Goal: Use online tool/utility: Utilize a website feature to perform a specific function

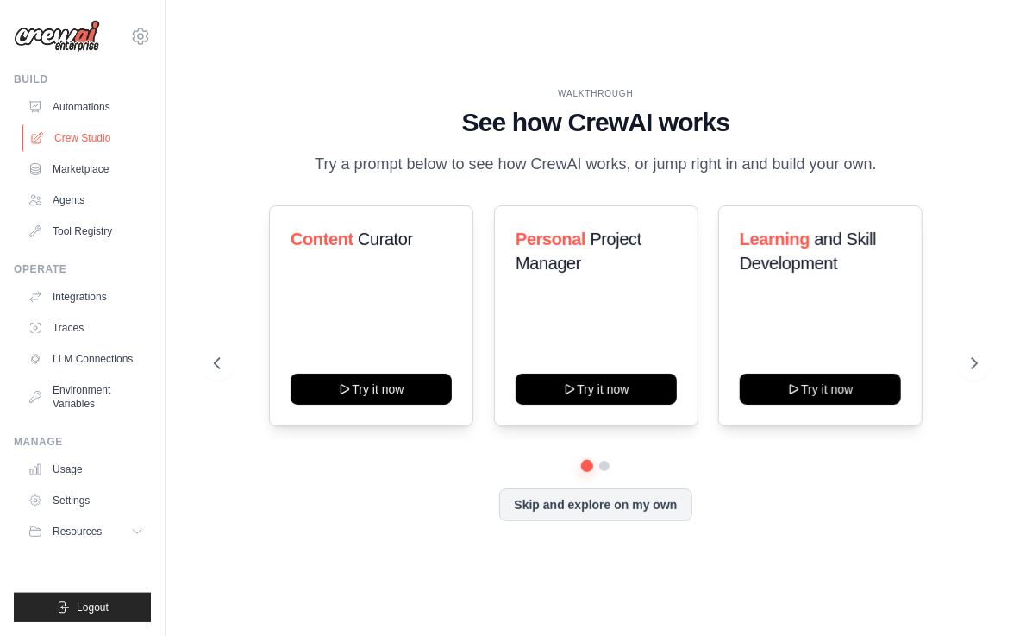
click at [85, 139] on link "Crew Studio" at bounding box center [87, 138] width 130 height 28
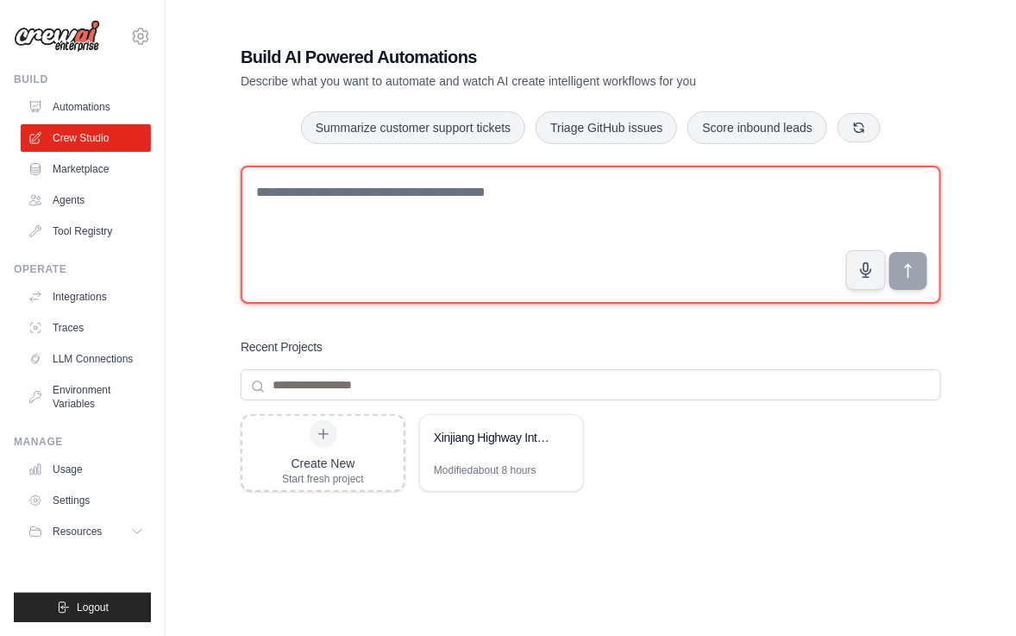
click at [329, 200] on textarea at bounding box center [591, 235] width 700 height 138
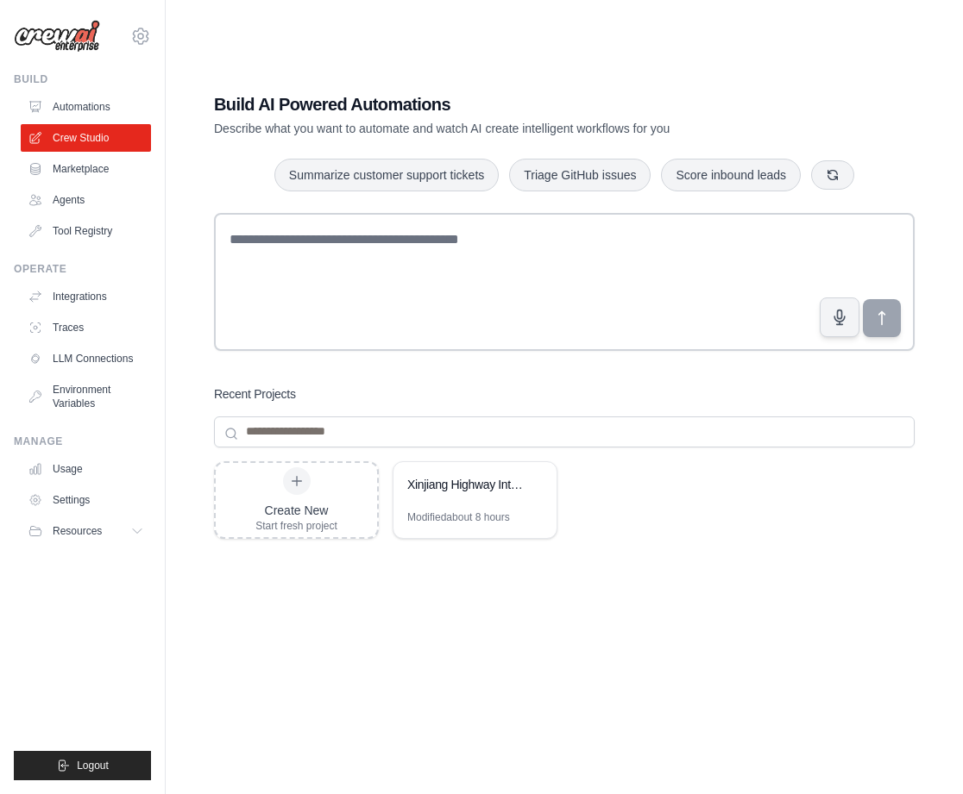
click at [277, 635] on div "Create New Start fresh project Xinjiang Highway Intelligent Energy Solutions Mo…" at bounding box center [564, 599] width 700 height 276
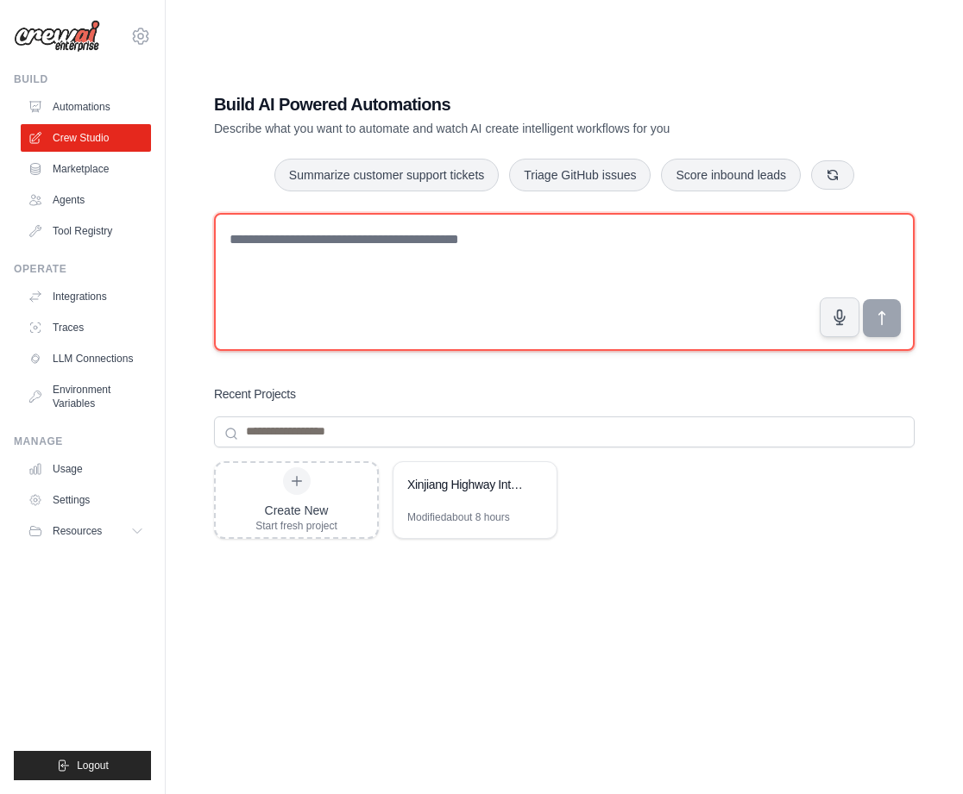
click at [556, 266] on textarea at bounding box center [564, 282] width 700 height 138
click at [408, 303] on textarea at bounding box center [564, 282] width 700 height 138
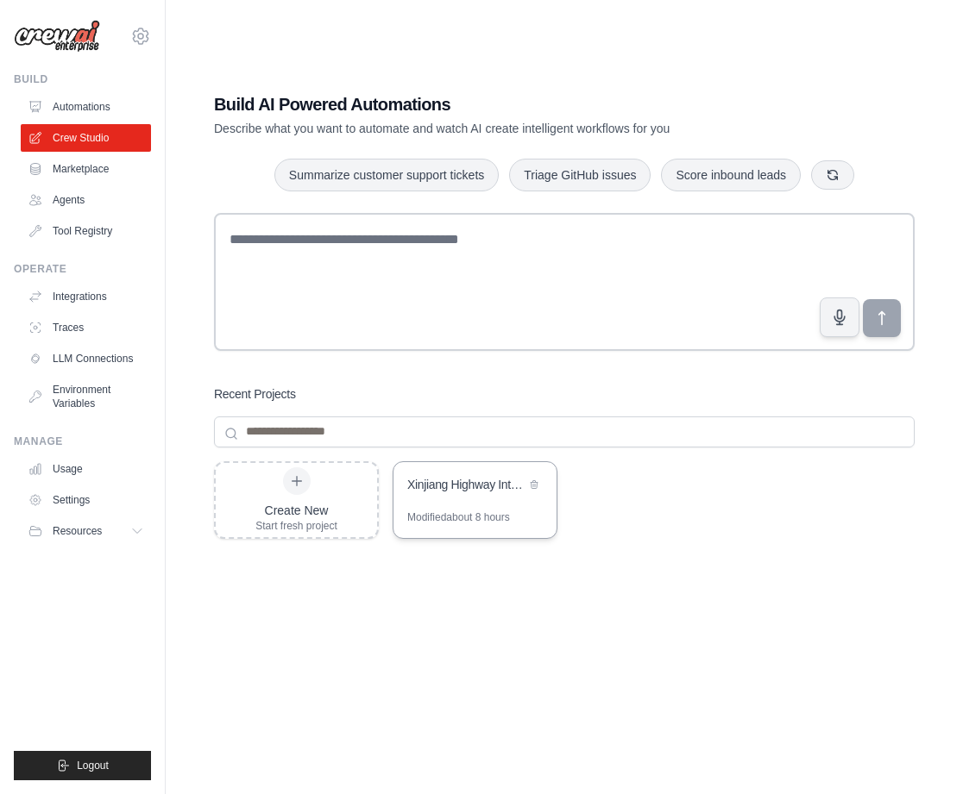
click at [465, 491] on div "Xinjiang Highway Intelligent Energy Solutions" at bounding box center [466, 484] width 118 height 17
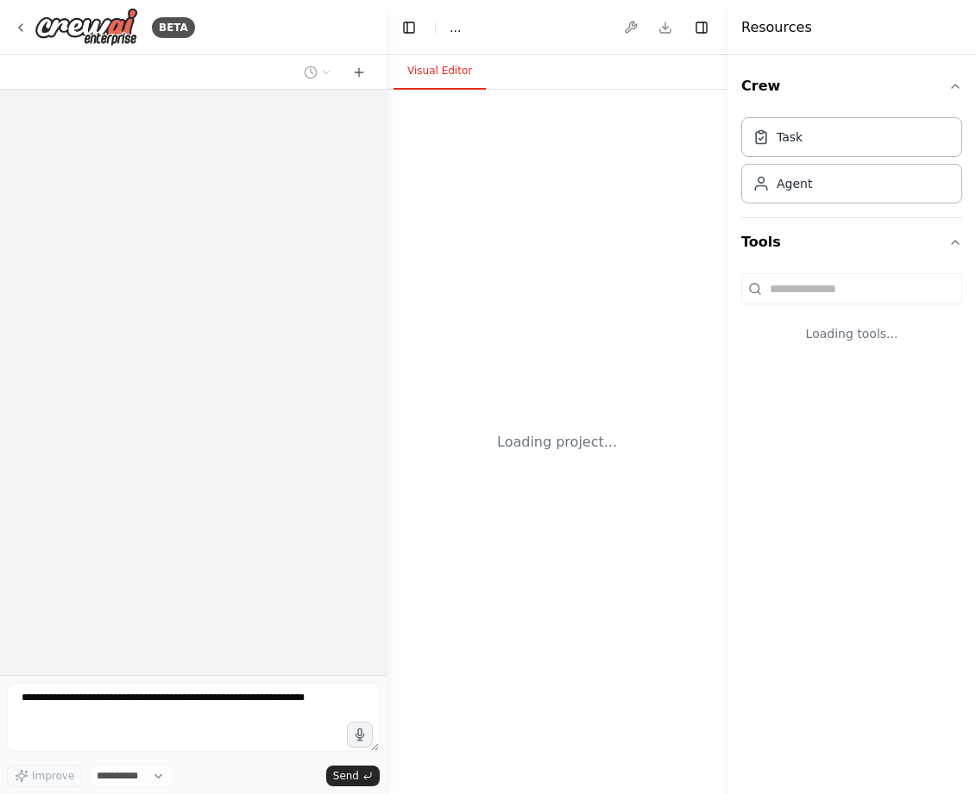
select select "****"
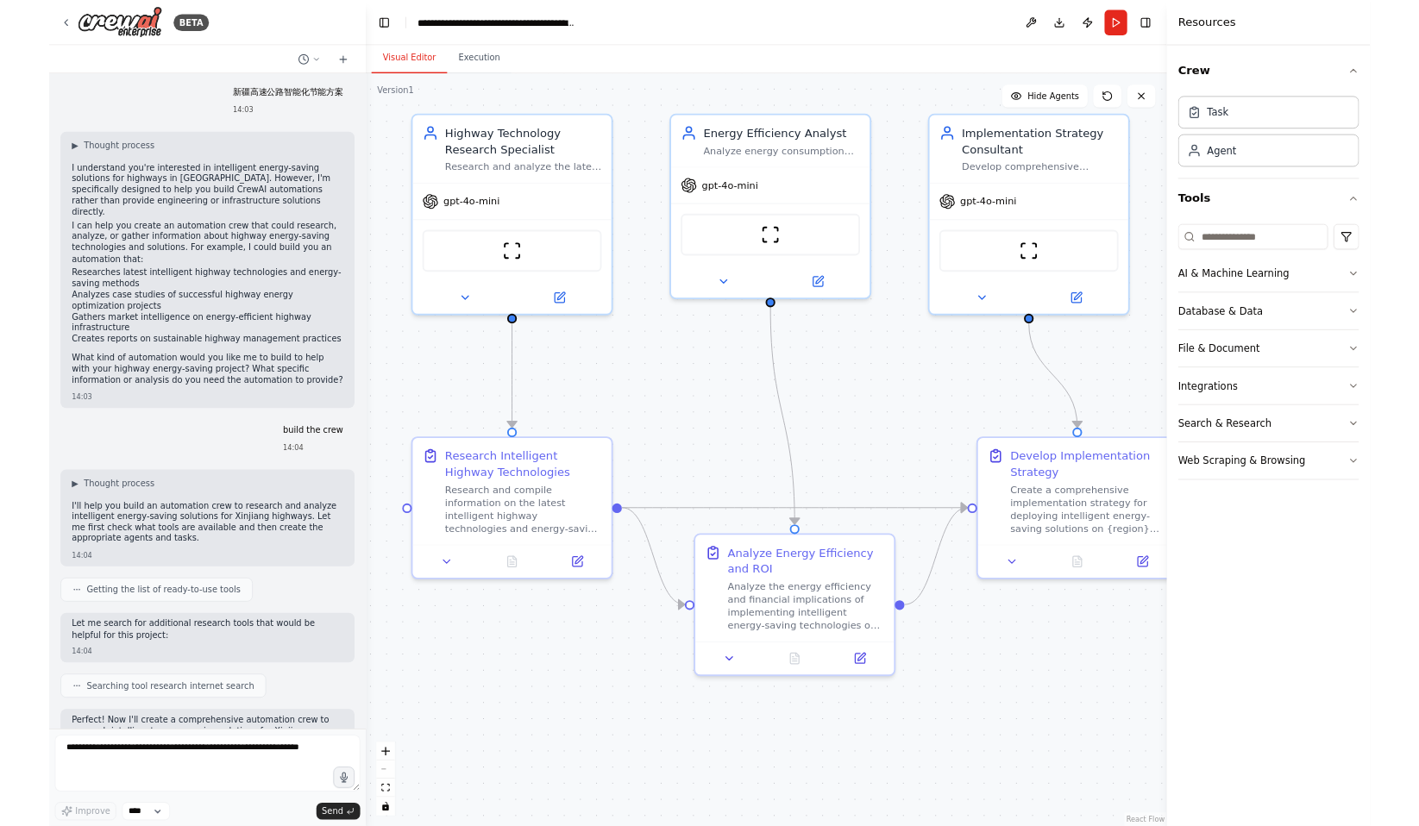
scroll to position [78, 0]
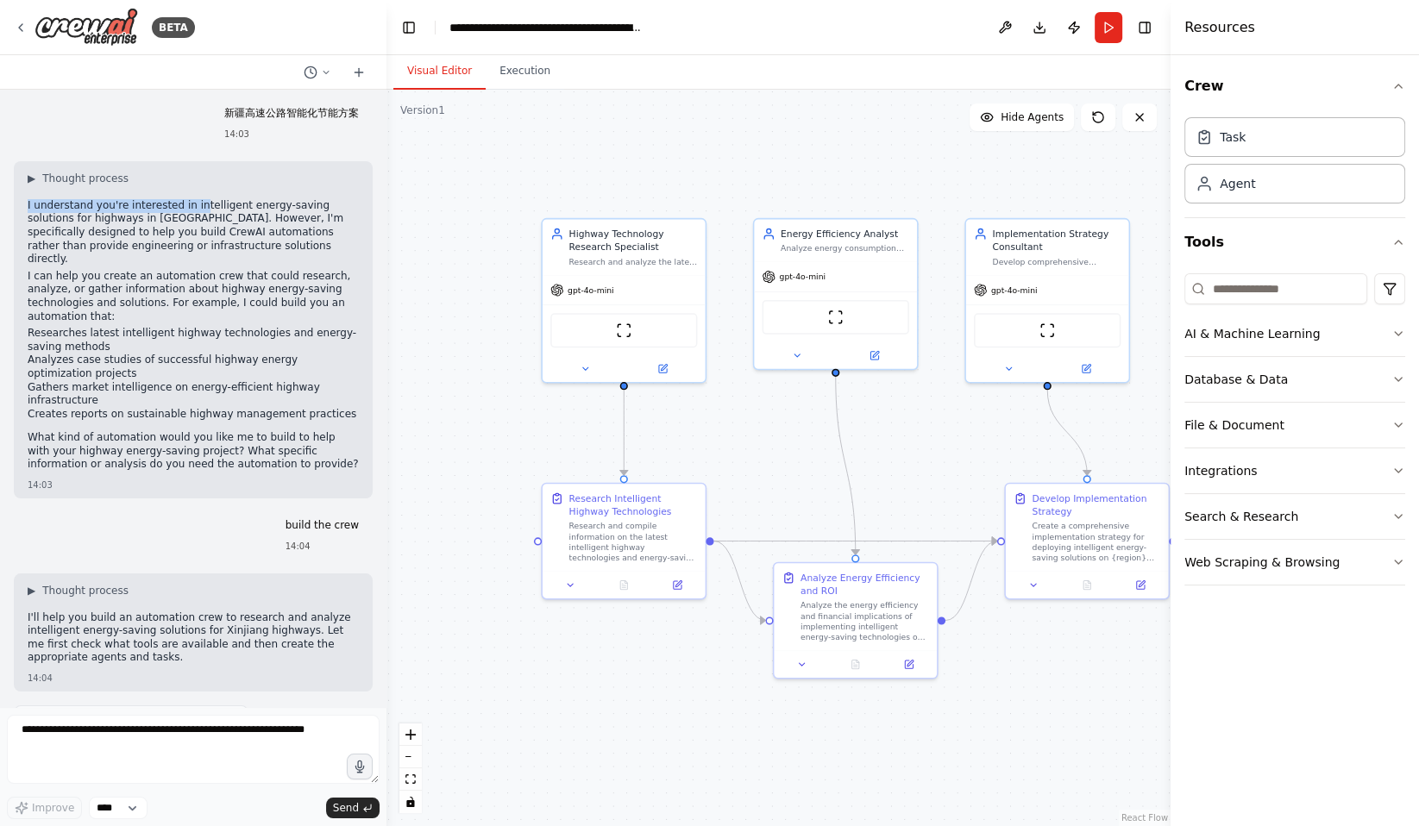
drag, startPoint x: 27, startPoint y: 265, endPoint x: 194, endPoint y: 200, distance: 179.4
click at [194, 200] on p "I understand you're interested in intelligent energy-saving solutions for highw…" at bounding box center [193, 232] width 331 height 67
click at [198, 410] on div "I understand you're interested in intelligent energy-saving solutions for highw…" at bounding box center [193, 337] width 331 height 276
drag, startPoint x: 28, startPoint y: 263, endPoint x: 229, endPoint y: 260, distance: 201.0
click at [229, 270] on p "I can help you create an automation crew that could research, analyze, or gathe…" at bounding box center [193, 296] width 331 height 53
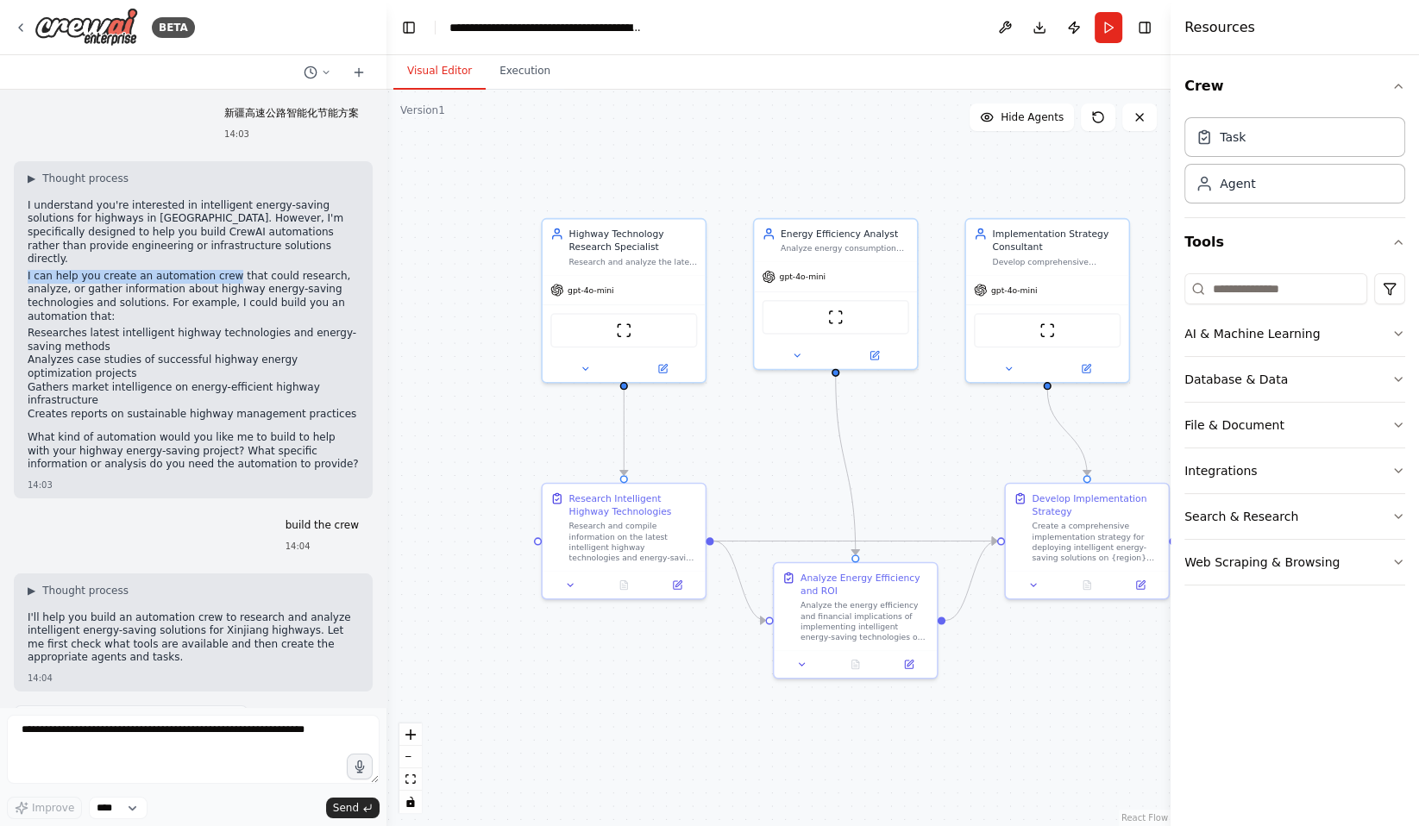
click at [29, 270] on p "I can help you create an automation crew that could research, analyze, or gathe…" at bounding box center [193, 296] width 331 height 53
drag, startPoint x: 27, startPoint y: 262, endPoint x: 228, endPoint y: 257, distance: 201.0
click at [228, 257] on div "▶ Thought process I understand you're interested in intelligent energy-saving s…" at bounding box center [193, 329] width 359 height 337
click at [262, 381] on li "Gathers market intelligence on energy-efficient highway infrastructure" at bounding box center [193, 394] width 331 height 27
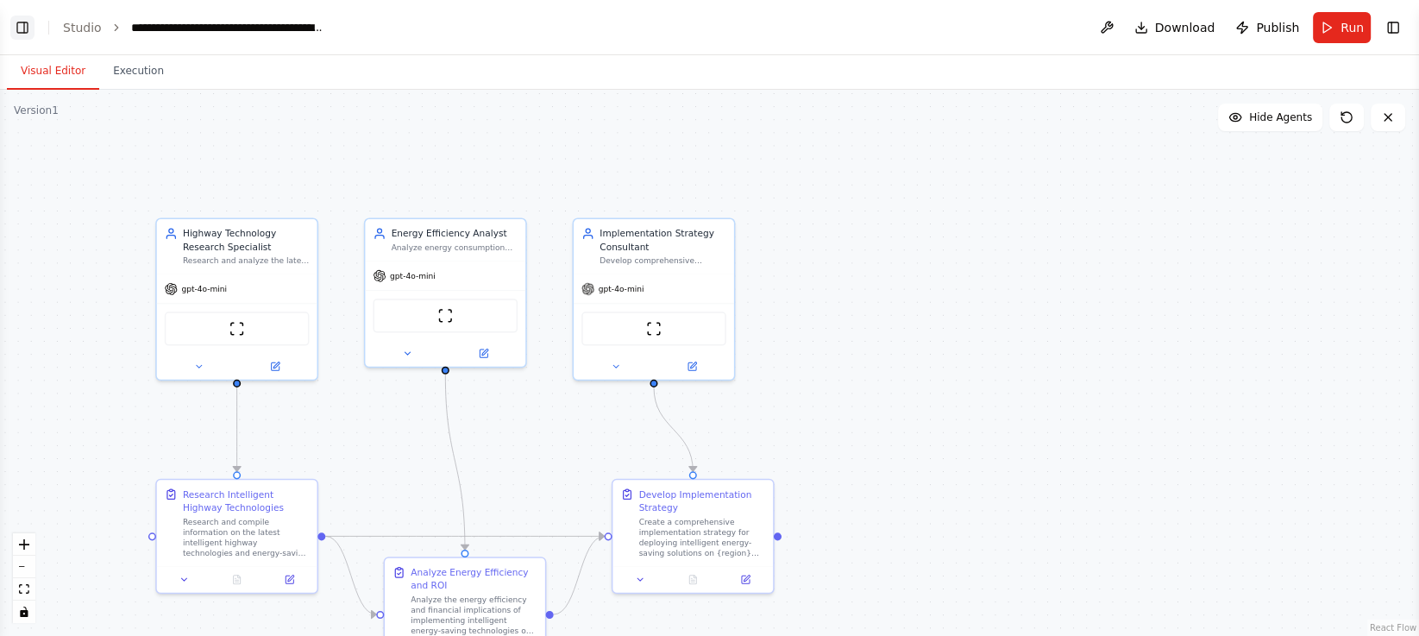
click at [24, 28] on button "Toggle Left Sidebar" at bounding box center [22, 28] width 24 height 24
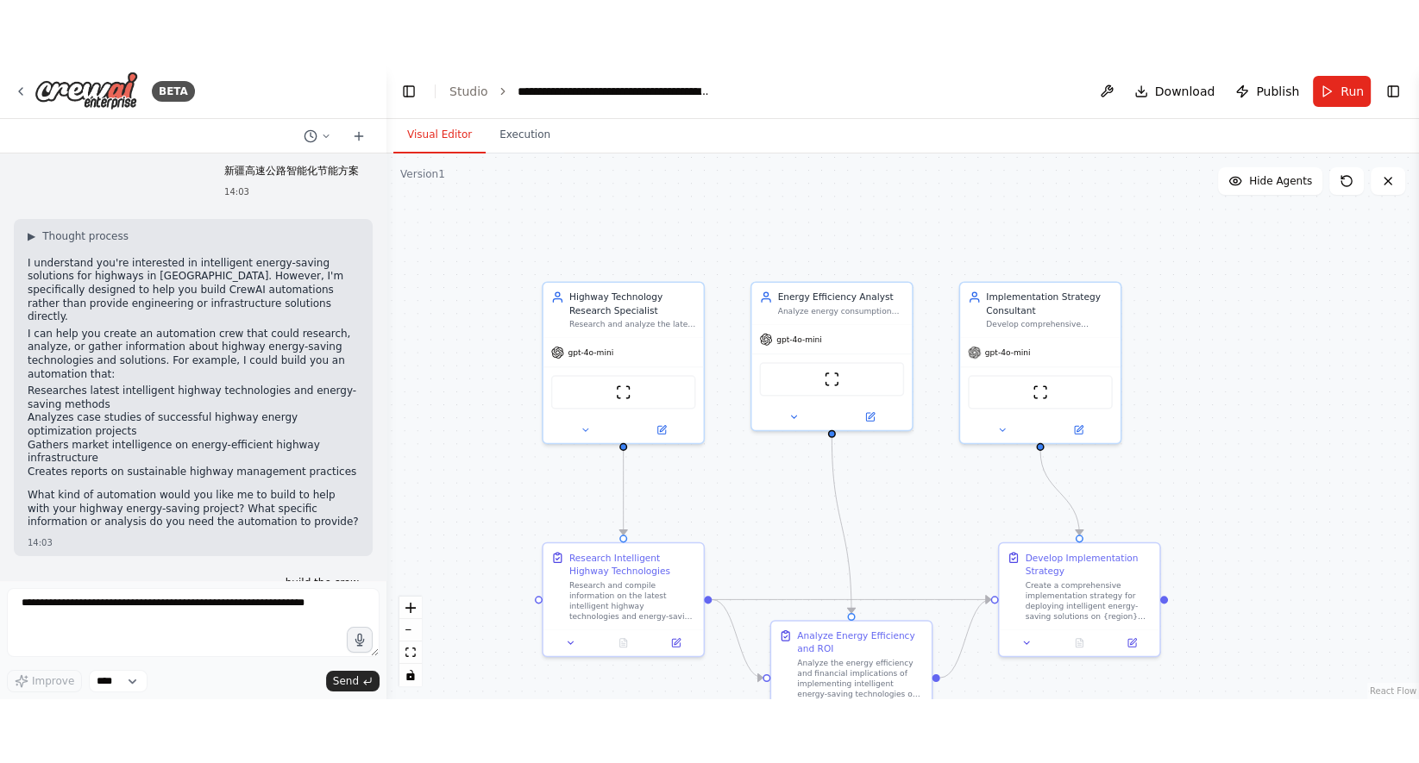
scroll to position [85, 0]
